Goal: Register for event/course

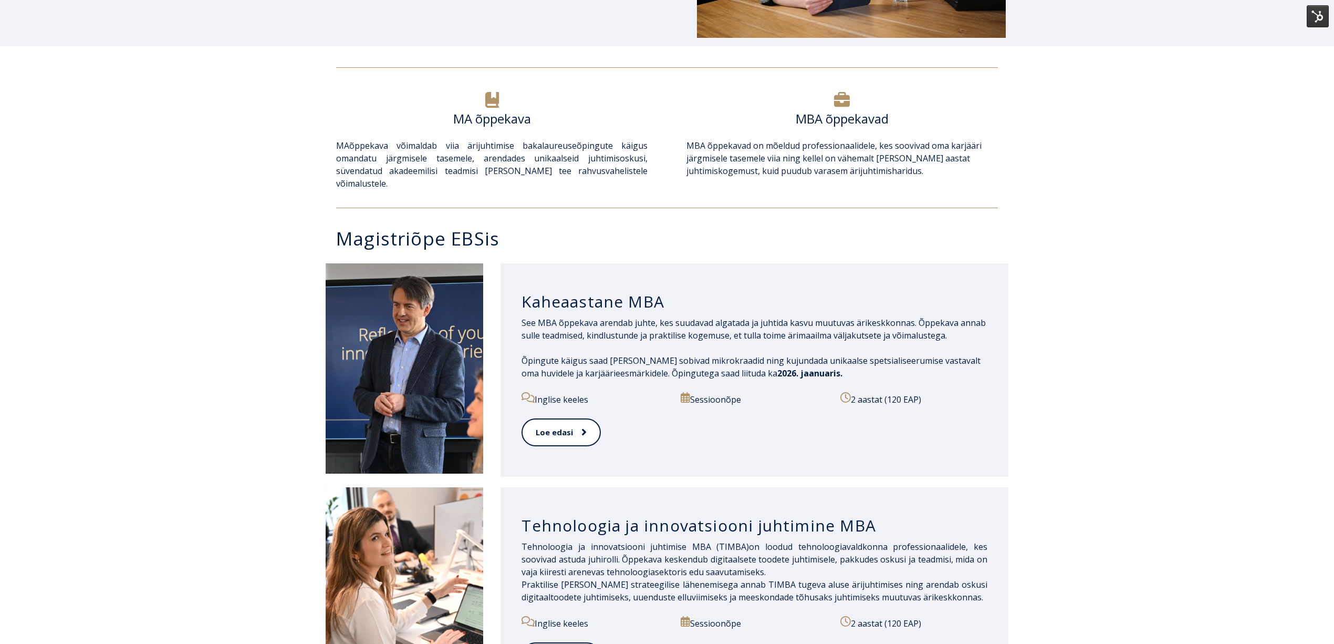
scroll to position [350, 0]
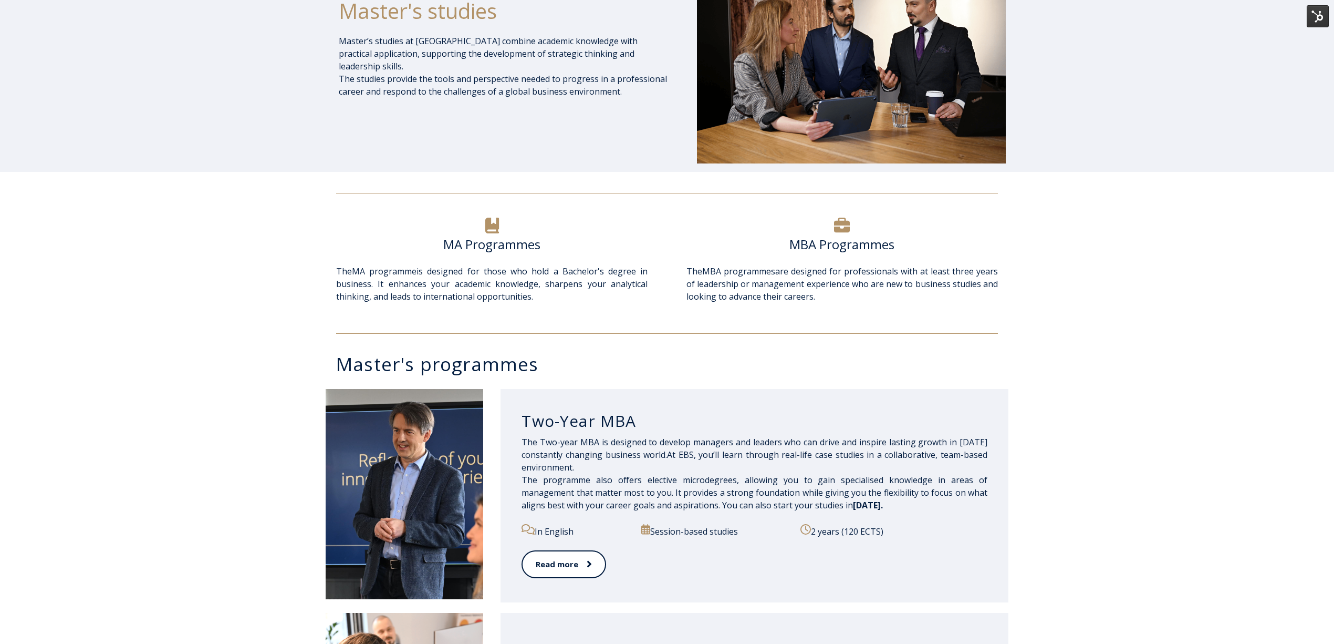
scroll to position [420, 0]
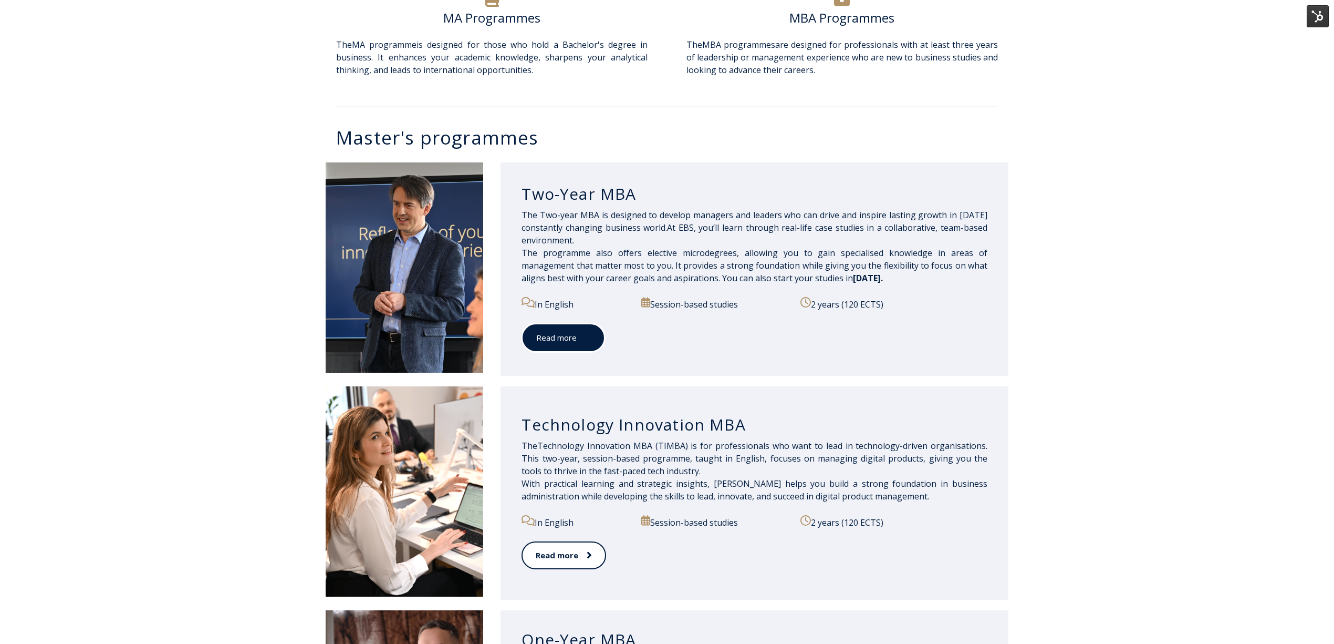
click at [589, 343] on icon at bounding box center [587, 337] width 5 height 11
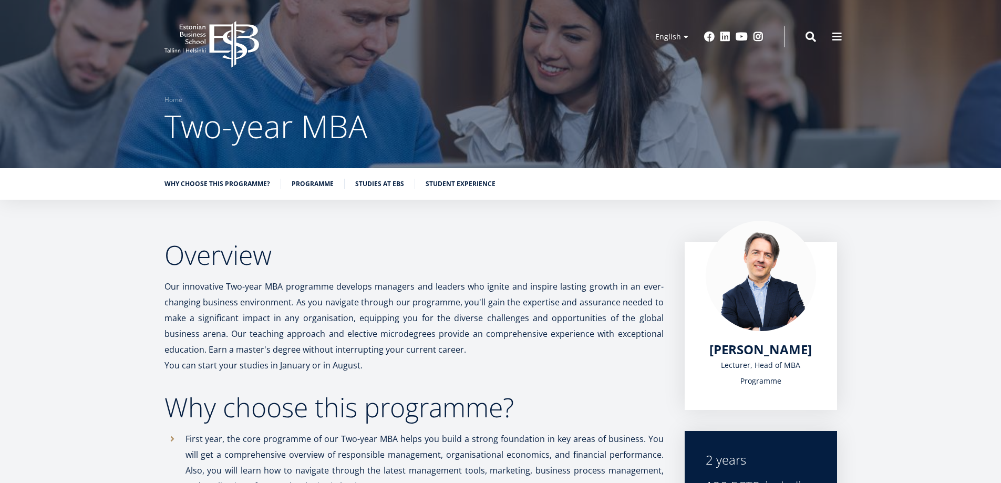
click at [217, 35] on icon "EBS Logo Created with Sketch." at bounding box center [211, 44] width 95 height 47
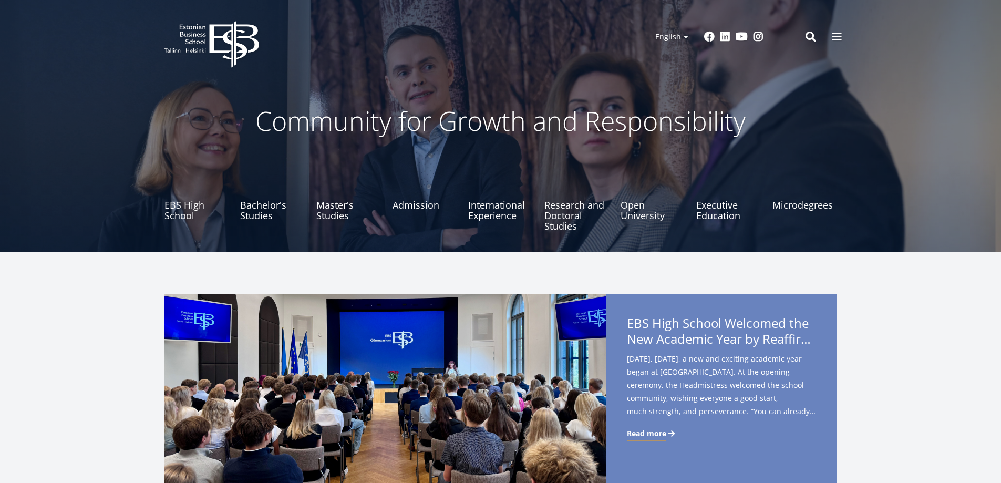
click at [417, 201] on link "Admission" at bounding box center [424, 205] width 65 height 53
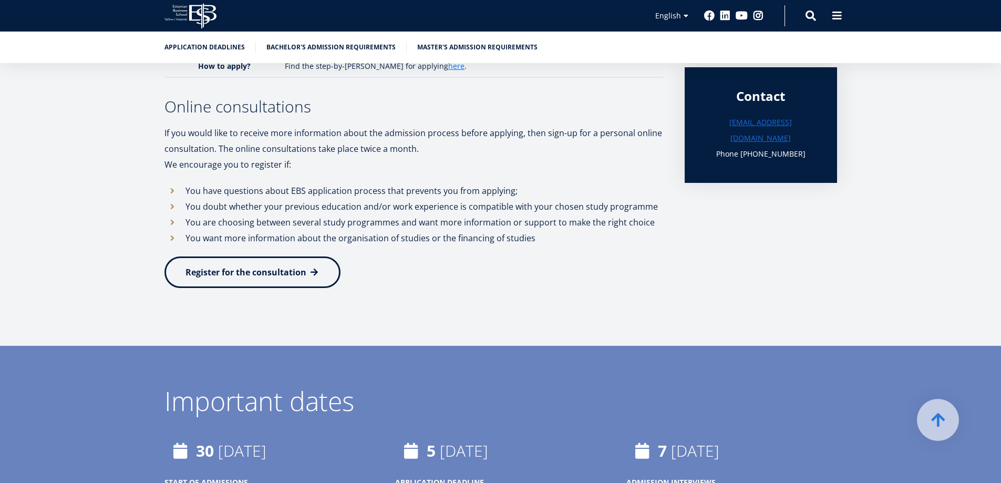
scroll to position [368, 0]
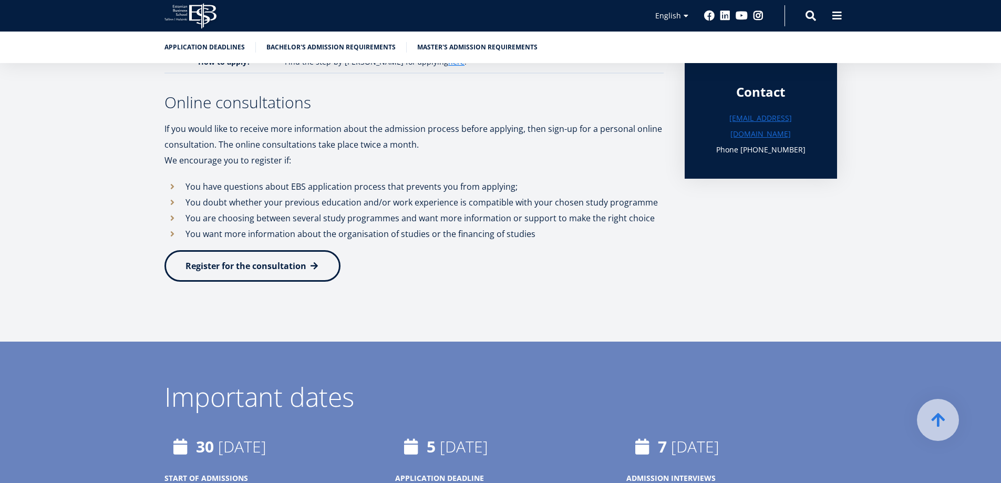
click at [278, 257] on link "Register for the consultation" at bounding box center [252, 266] width 176 height 32
